Goal: Complete application form

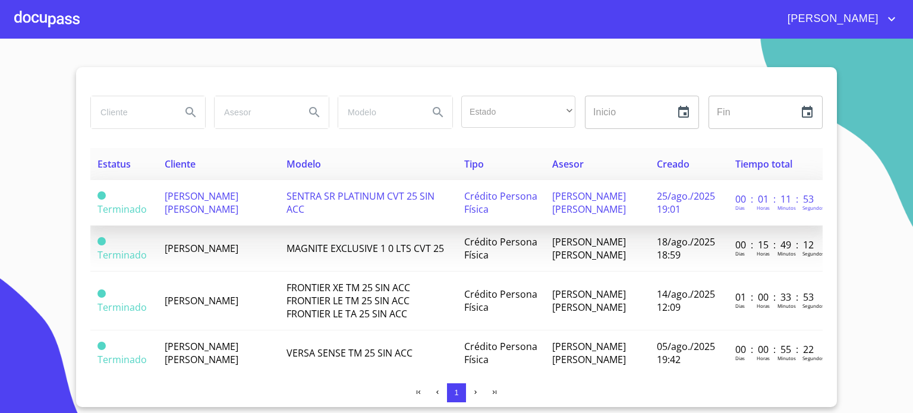
click at [197, 213] on span "[PERSON_NAME] [PERSON_NAME]" at bounding box center [202, 203] width 74 height 26
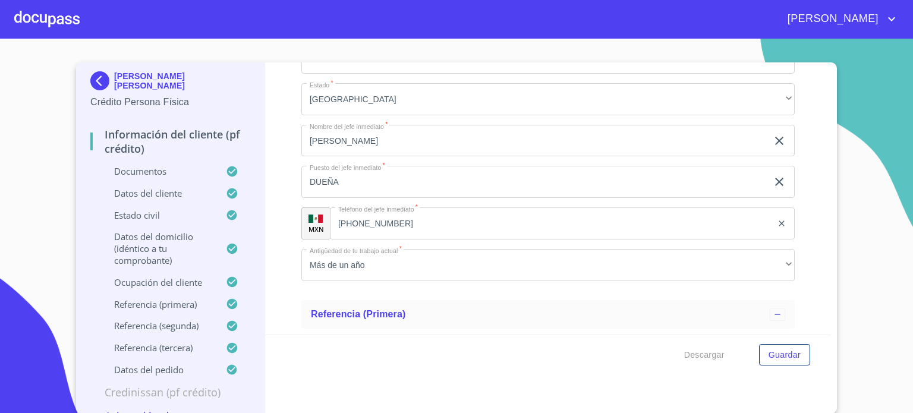
scroll to position [5658, 0]
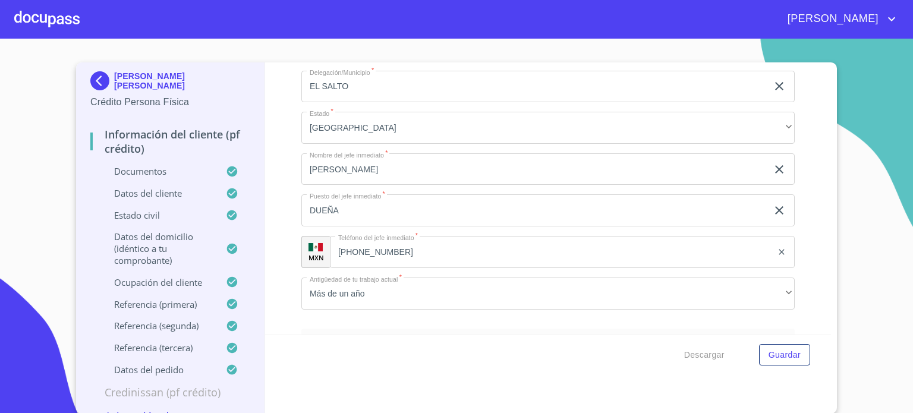
type input "J"
type input "[PERSON_NAME]"
click at [385, 20] on input "OBRERA" at bounding box center [534, 4] width 466 height 32
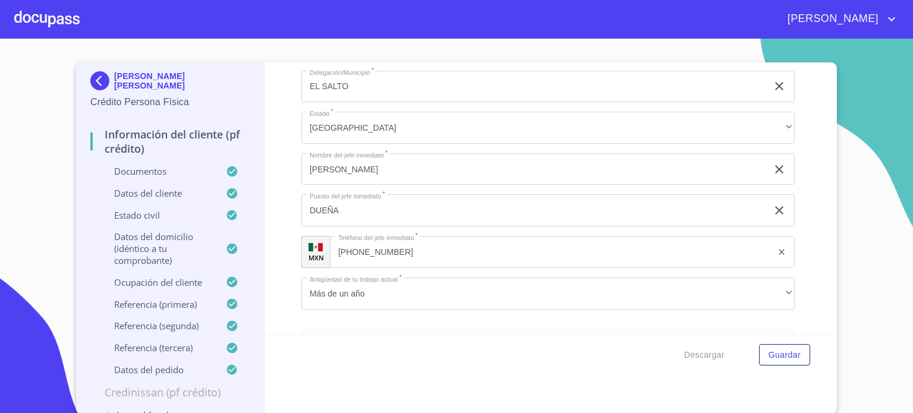
type input "O"
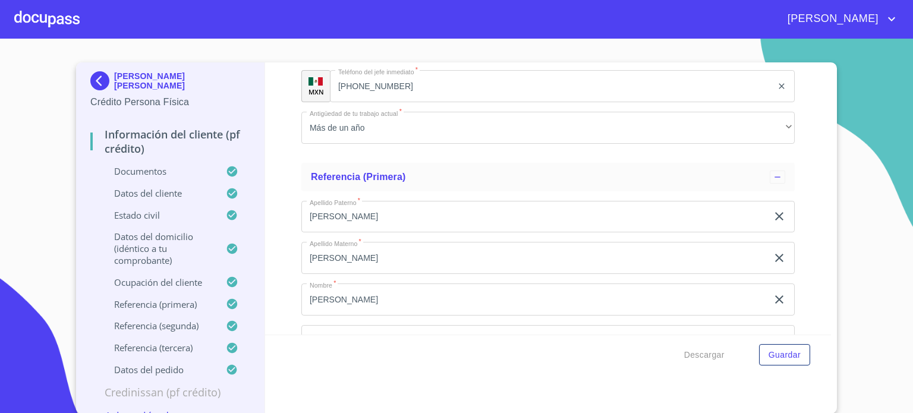
scroll to position [5824, 0]
type input "SAN [PERSON_NAME] [GEOGRAPHIC_DATA]"
type input "45694"
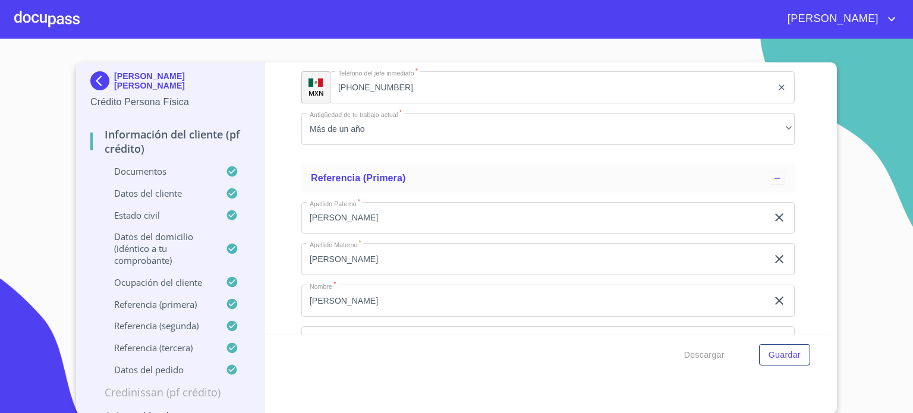
scroll to position [5794, 0]
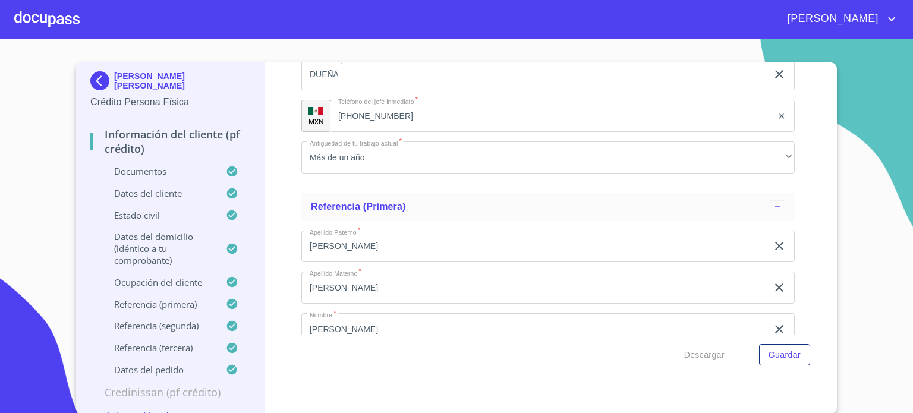
type input "EL VERDE"
type input "E"
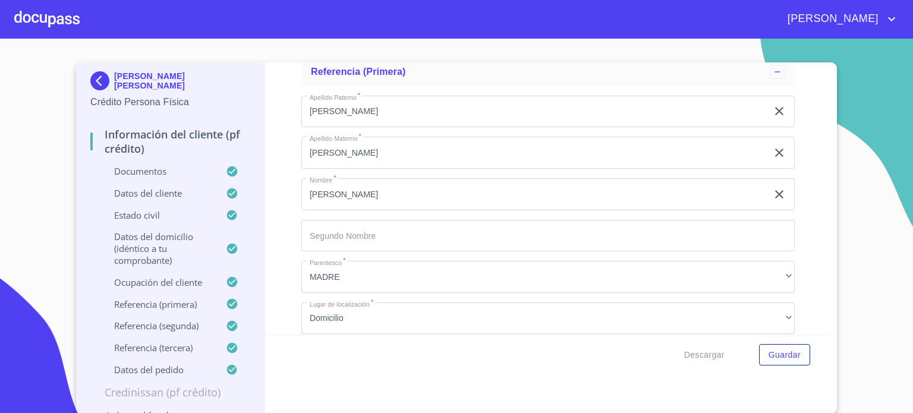
scroll to position [5961, 0]
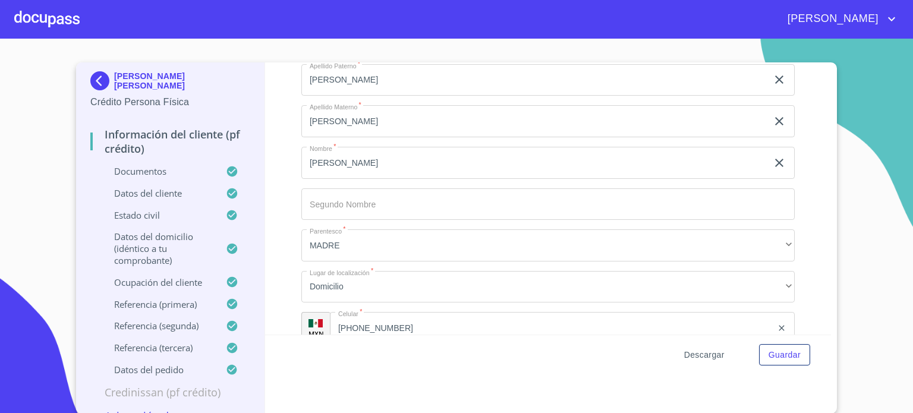
type input "SAN [PERSON_NAME] [GEOGRAPHIC_DATA]"
click at [714, 356] on span "Descargar" at bounding box center [704, 355] width 40 height 15
click at [773, 359] on span "Guardar" at bounding box center [785, 355] width 32 height 15
